Goal: Transaction & Acquisition: Purchase product/service

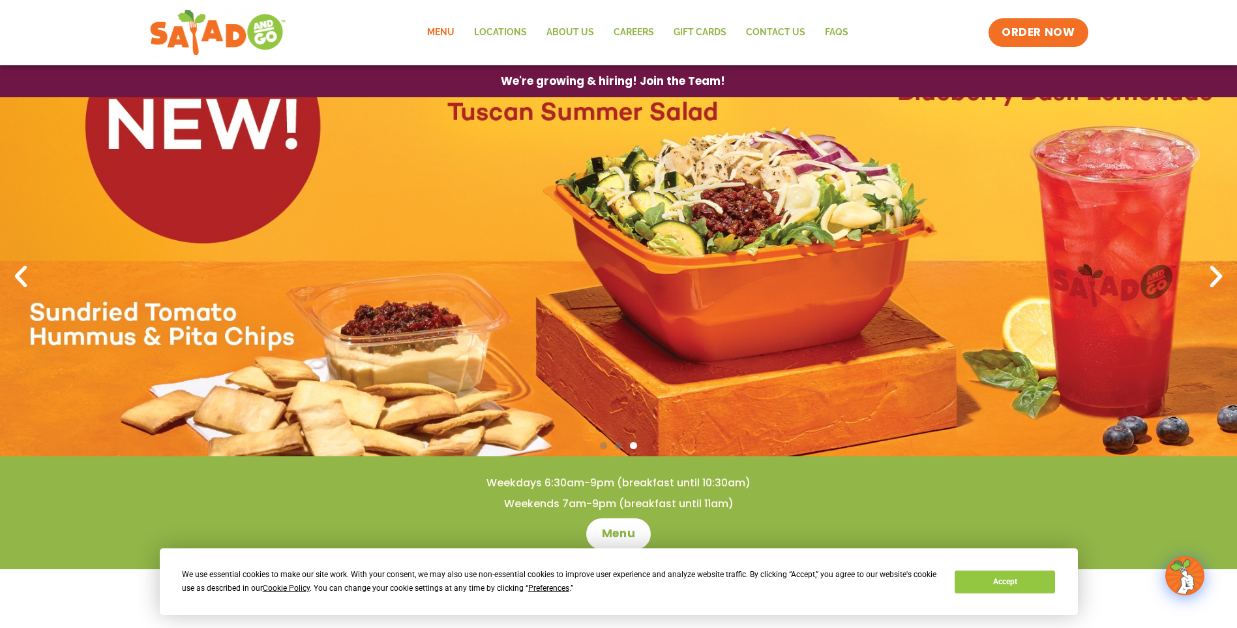
click at [451, 30] on link "Menu" at bounding box center [440, 33] width 47 height 30
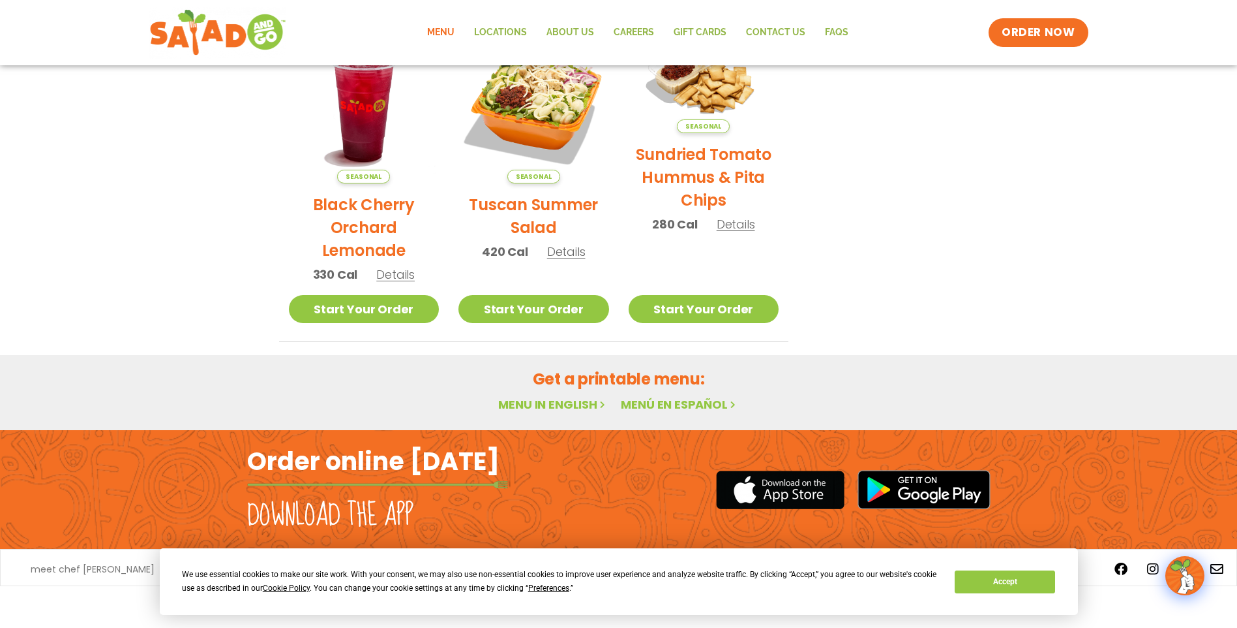
scroll to position [666, 0]
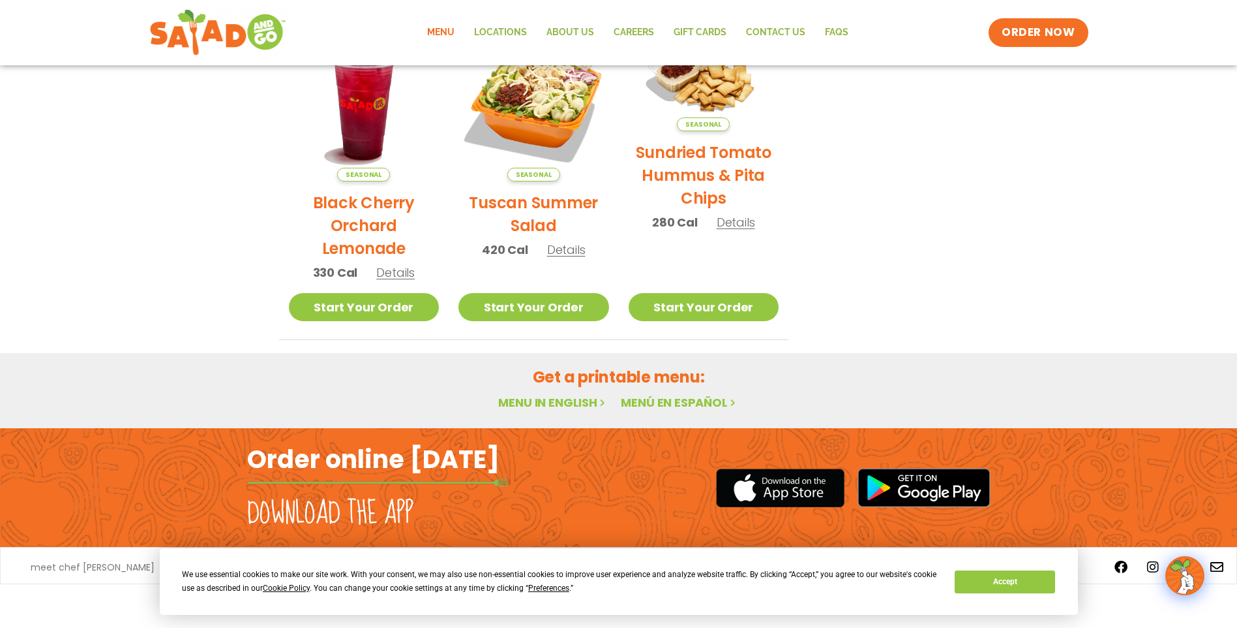
click at [576, 401] on link "Menu in English" at bounding box center [553, 402] width 110 height 16
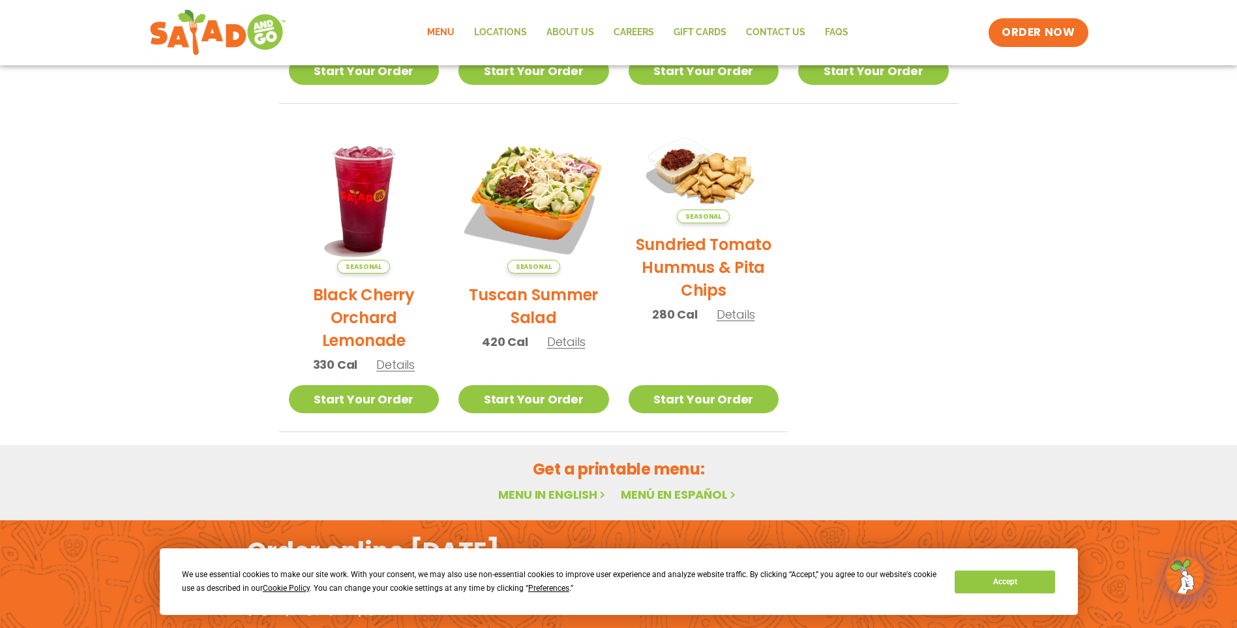
scroll to position [587, 0]
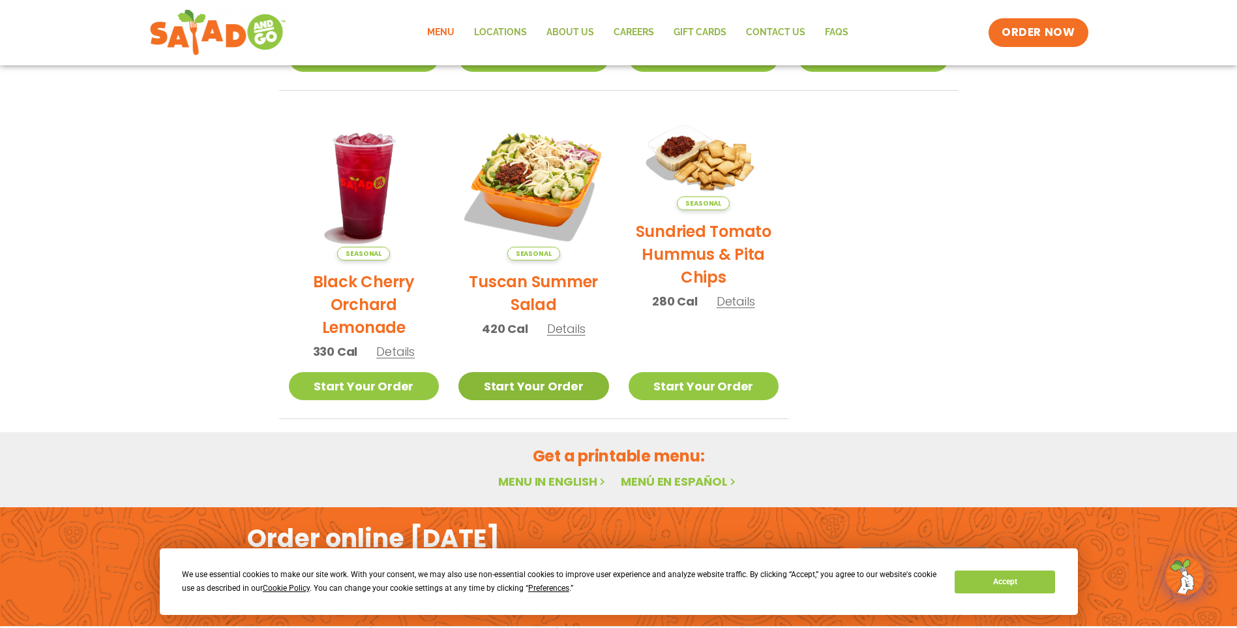
click at [547, 384] on link "Start Your Order" at bounding box center [534, 386] width 151 height 28
